Goal: Task Accomplishment & Management: Manage account settings

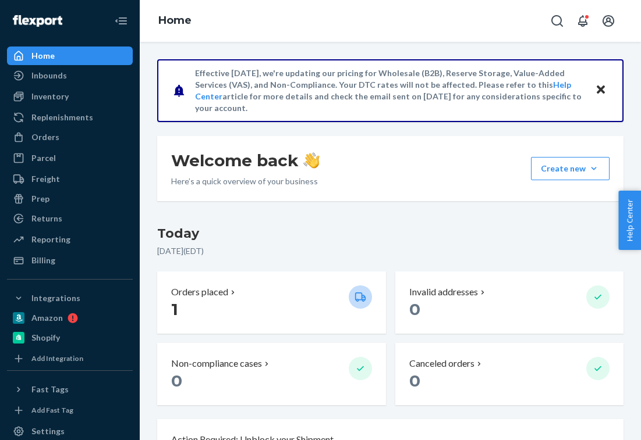
click at [31, 101] on div "Inventory" at bounding box center [49, 97] width 37 height 12
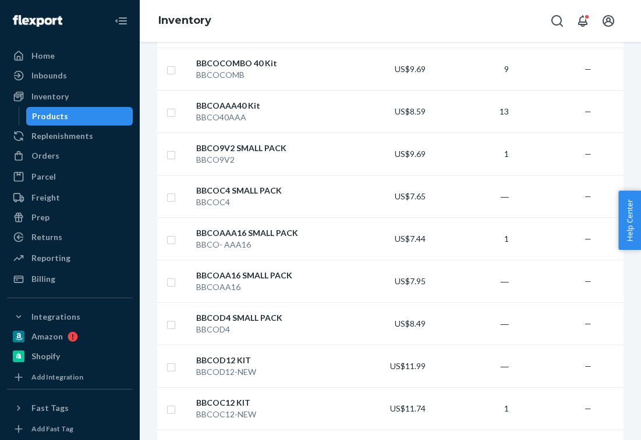
scroll to position [285, 0]
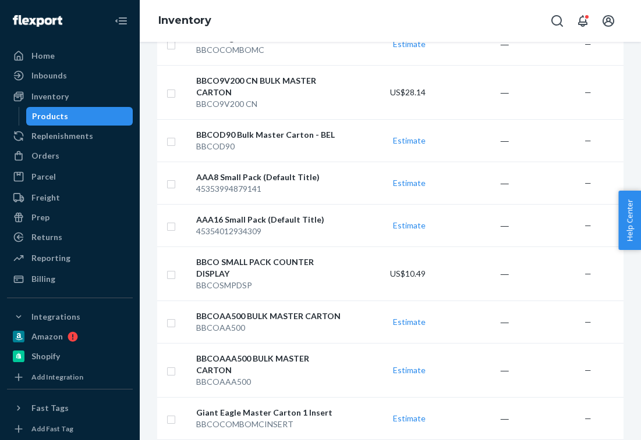
click at [175, 177] on input "checkbox" at bounding box center [170, 183] width 9 height 12
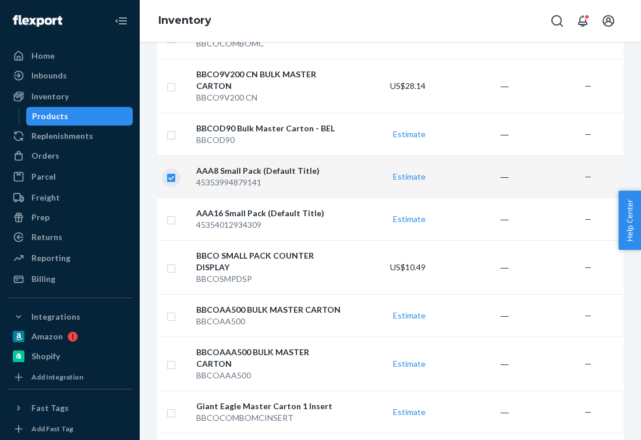
click at [169, 178] on input "checkbox" at bounding box center [170, 176] width 9 height 12
checkbox input "false"
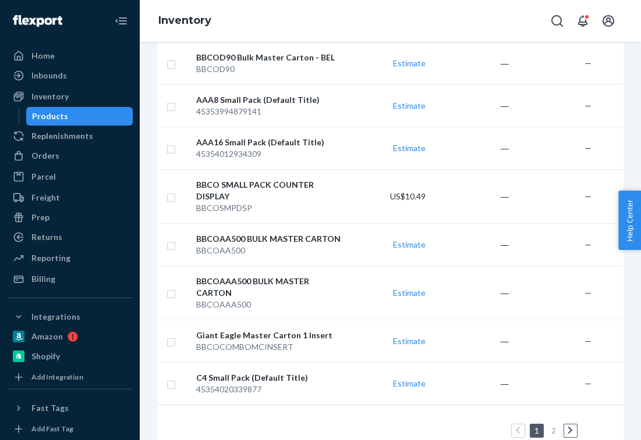
scroll to position [903, 0]
click at [573, 425] on link at bounding box center [570, 432] width 13 height 14
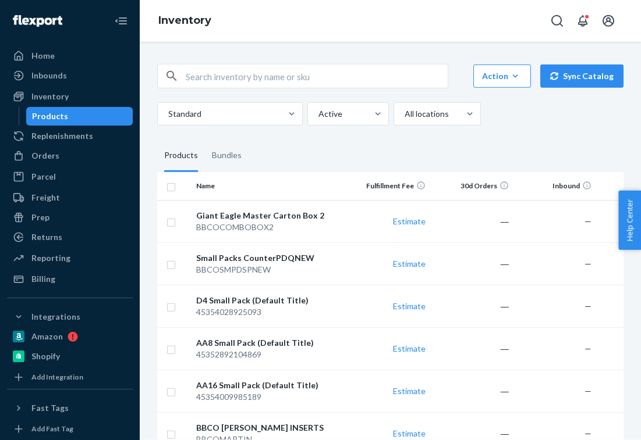
scroll to position [0, 0]
click at [66, 91] on div "Inventory" at bounding box center [49, 97] width 37 height 12
click at [58, 91] on div "Inventory" at bounding box center [49, 97] width 37 height 12
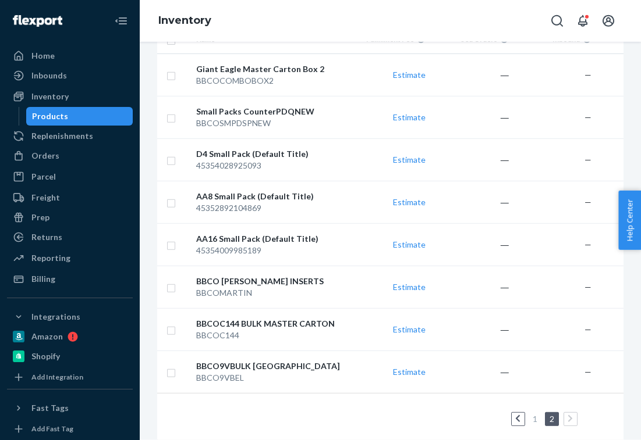
scroll to position [146, 0]
click at [521, 413] on link at bounding box center [517, 420] width 13 height 14
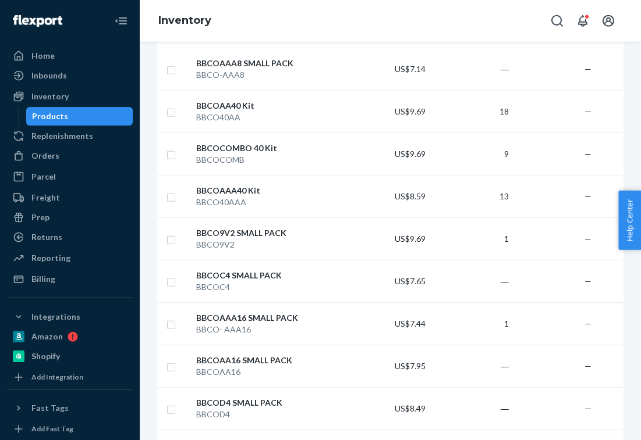
scroll to position [238, 0]
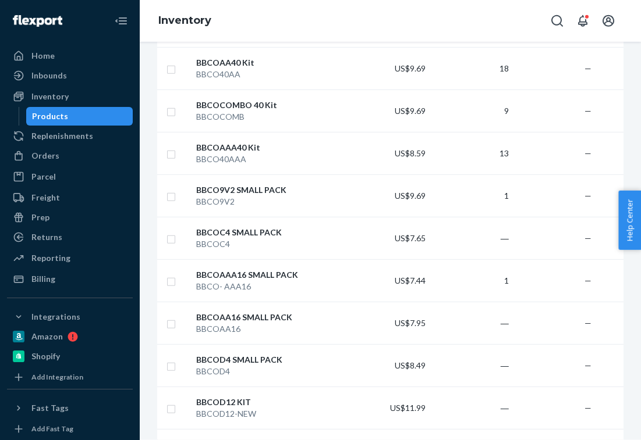
click at [585, 361] on span "—" at bounding box center [587, 366] width 7 height 10
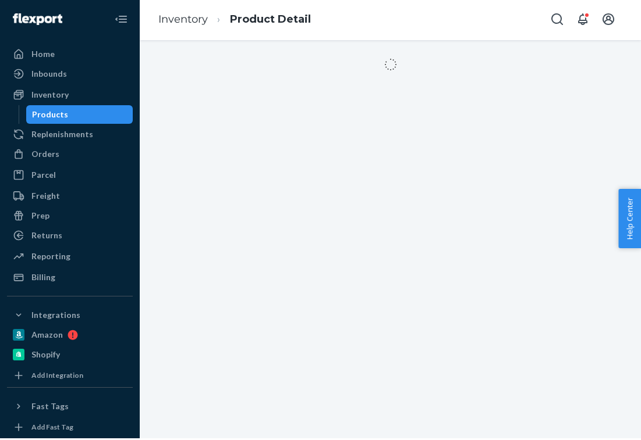
scroll to position [16, 0]
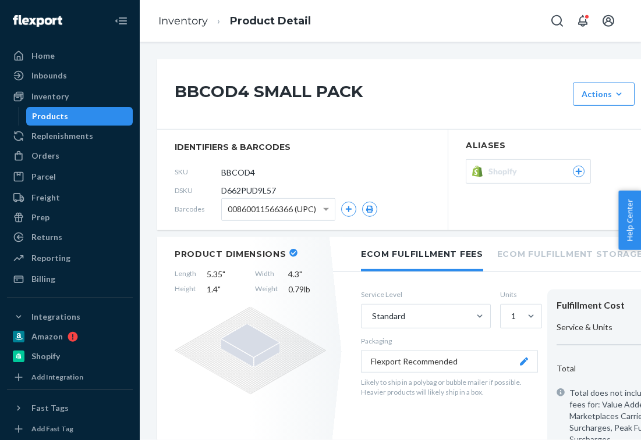
click at [63, 111] on div "Products" at bounding box center [50, 117] width 36 height 12
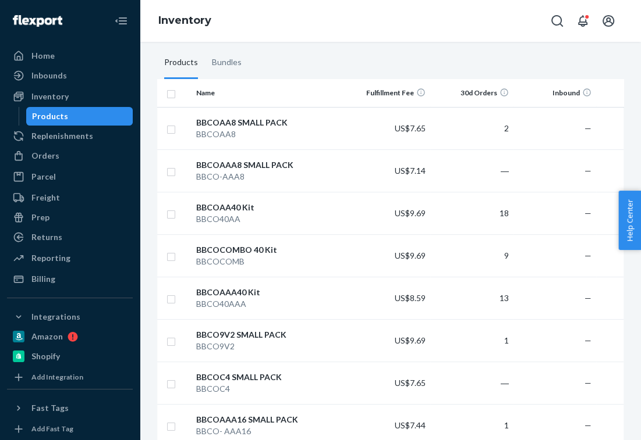
scroll to position [120, 0]
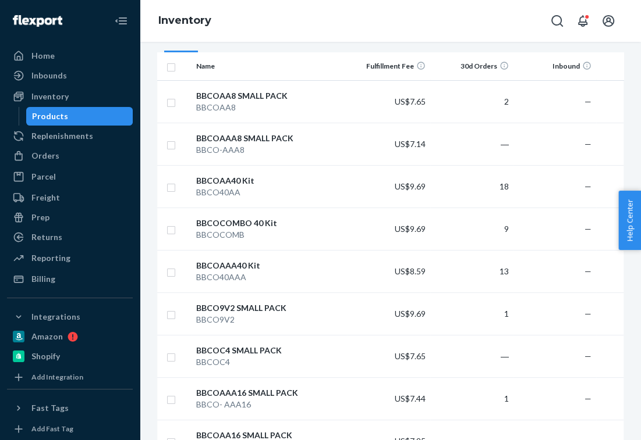
click at [548, 165] on td "—" at bounding box center [554, 186] width 83 height 42
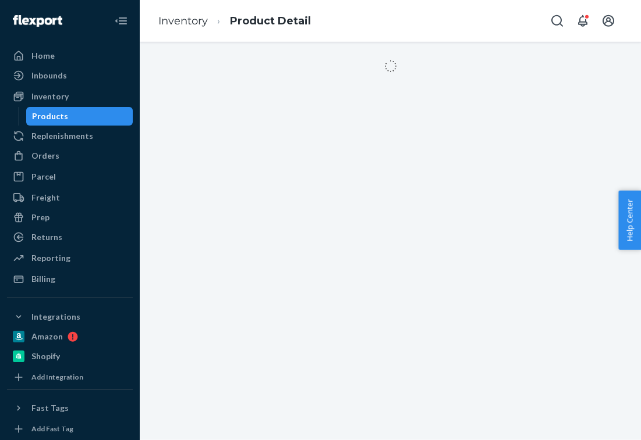
scroll to position [16, 0]
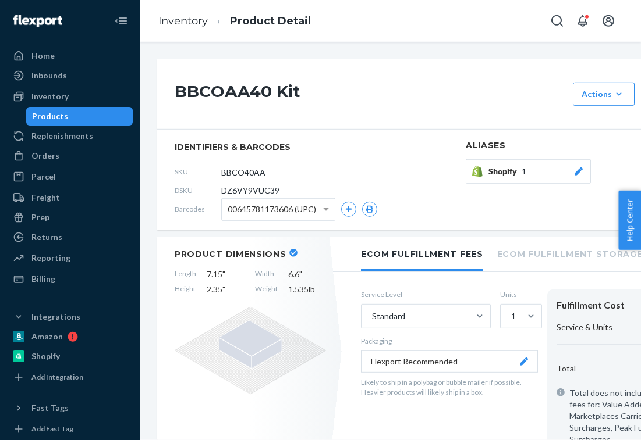
click at [88, 108] on div "Products" at bounding box center [79, 116] width 105 height 16
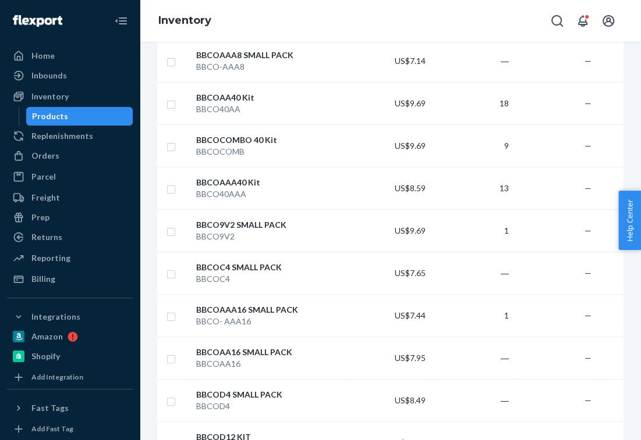
scroll to position [211, 0]
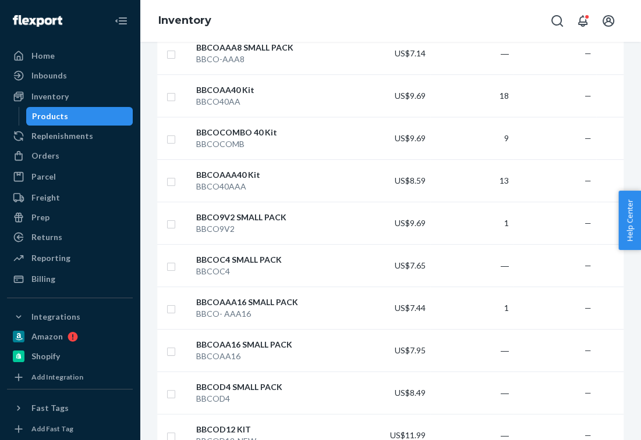
click at [554, 170] on td "—" at bounding box center [554, 180] width 83 height 42
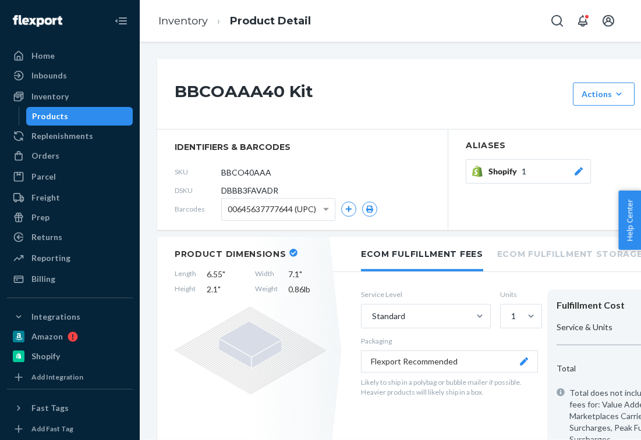
click at [586, 14] on icon "Open notifications" at bounding box center [582, 21] width 14 height 14
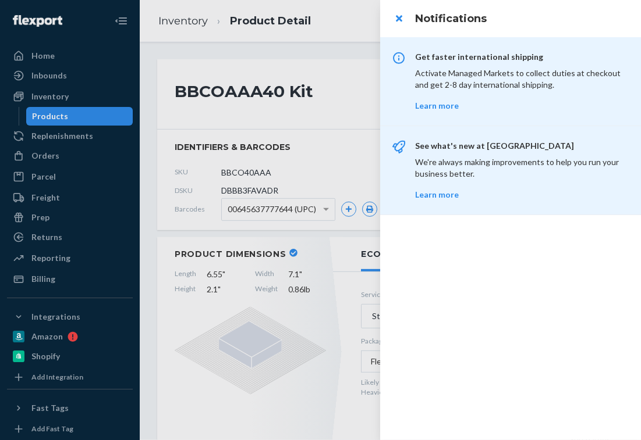
click at [401, 25] on button "close" at bounding box center [398, 18] width 23 height 23
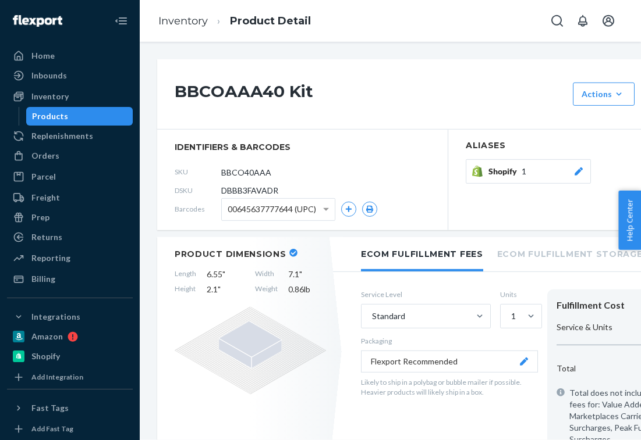
click at [611, 14] on icon "Open account menu" at bounding box center [608, 21] width 14 height 14
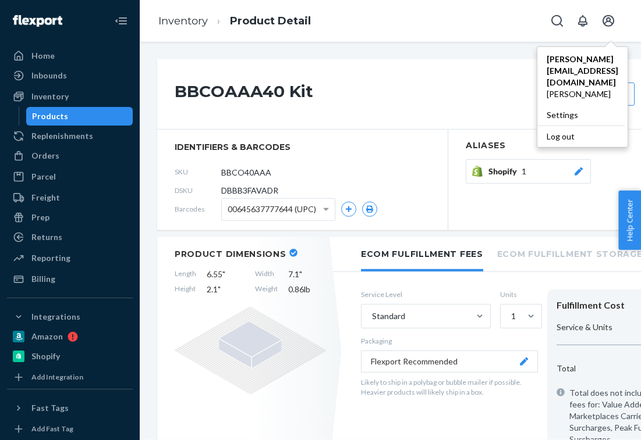
click at [560, 126] on div "Log out" at bounding box center [580, 137] width 87 height 22
